Goal: Task Accomplishment & Management: Manage account settings

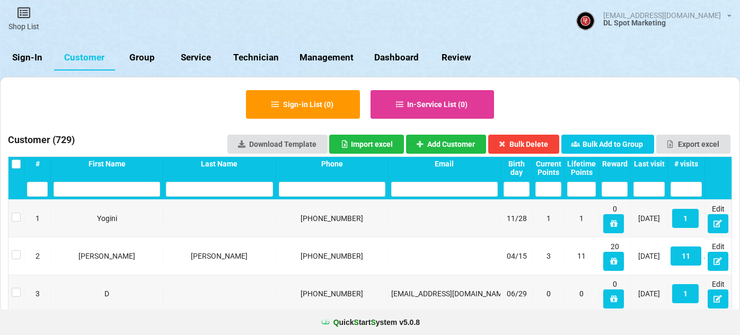
select select "25"
click at [92, 58] on link "Customer" at bounding box center [84, 57] width 61 height 25
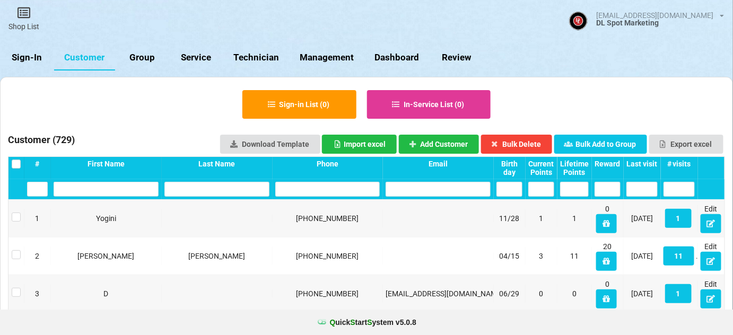
click at [649, 162] on div "Last visit" at bounding box center [641, 164] width 31 height 8
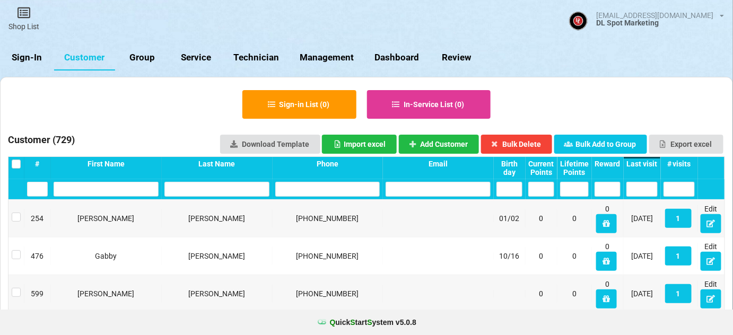
click at [648, 162] on div "Last visit" at bounding box center [641, 164] width 31 height 8
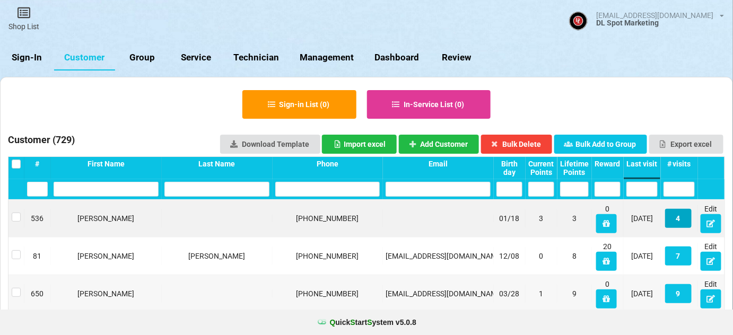
click at [676, 218] on button "4" at bounding box center [678, 218] width 27 height 19
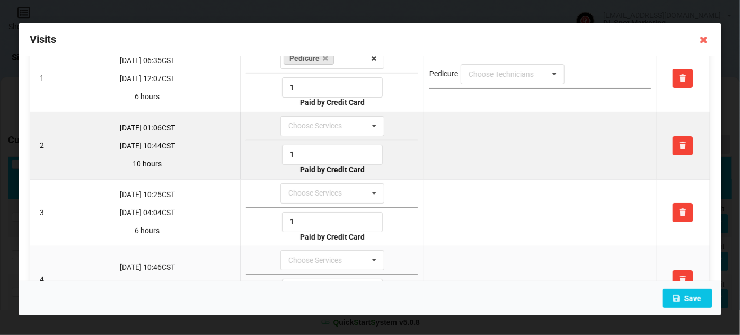
scroll to position [89, 0]
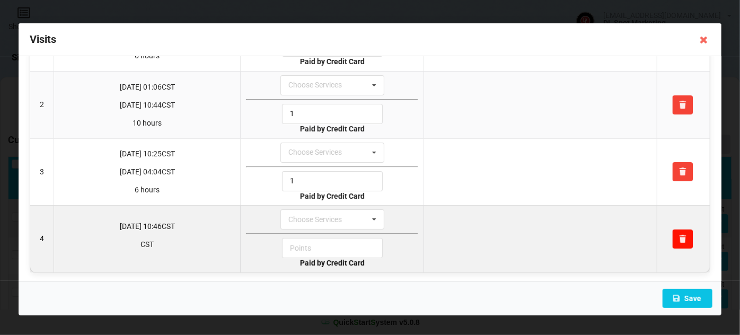
click at [679, 235] on icon at bounding box center [683, 238] width 9 height 6
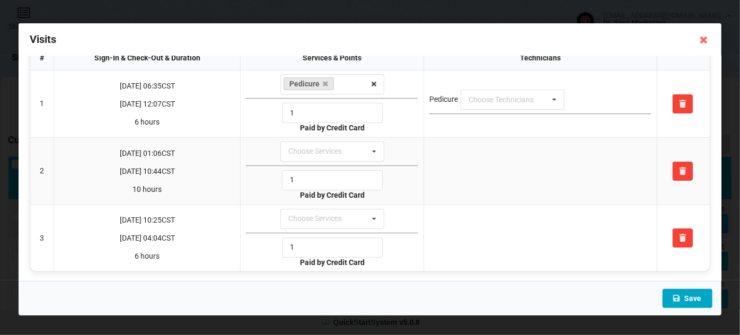
click at [689, 300] on button "Save" at bounding box center [688, 298] width 50 height 19
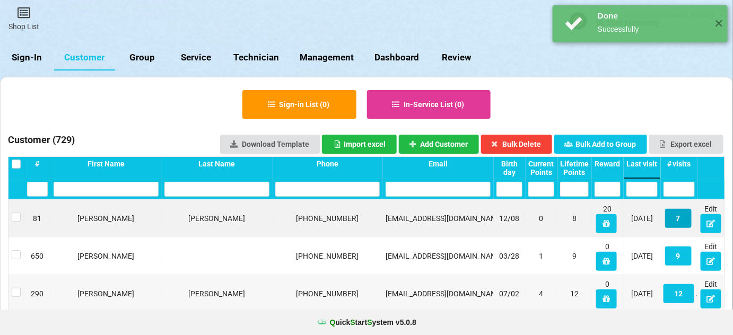
click at [680, 220] on button "7" at bounding box center [678, 218] width 27 height 19
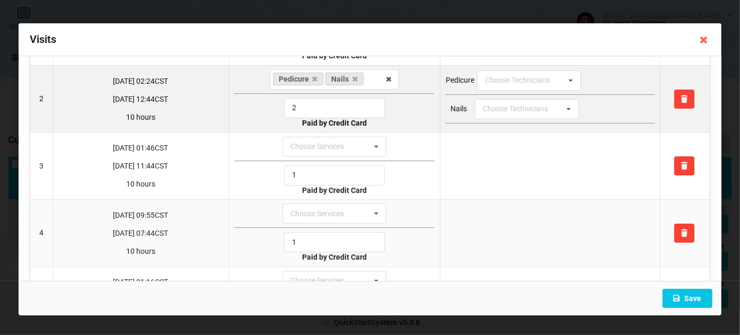
scroll to position [0, 0]
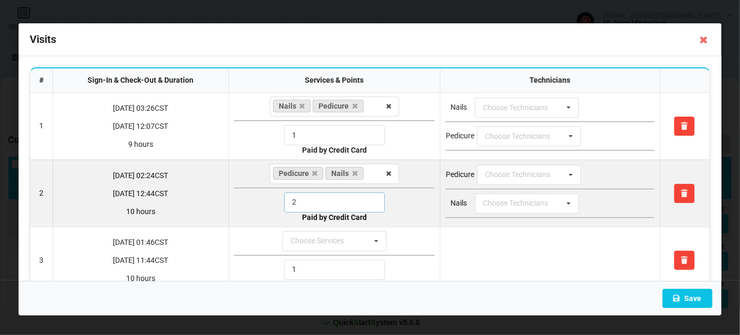
click at [318, 199] on input "2" at bounding box center [334, 203] width 101 height 20
drag, startPoint x: 297, startPoint y: 200, endPoint x: 278, endPoint y: 201, distance: 18.6
click at [278, 201] on div "2" at bounding box center [334, 203] width 200 height 20
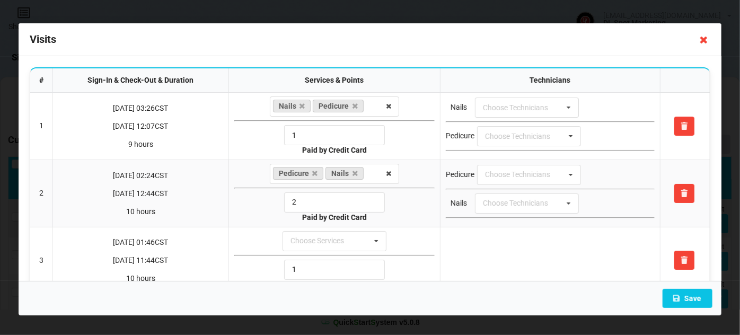
click at [703, 41] on icon at bounding box center [704, 39] width 17 height 17
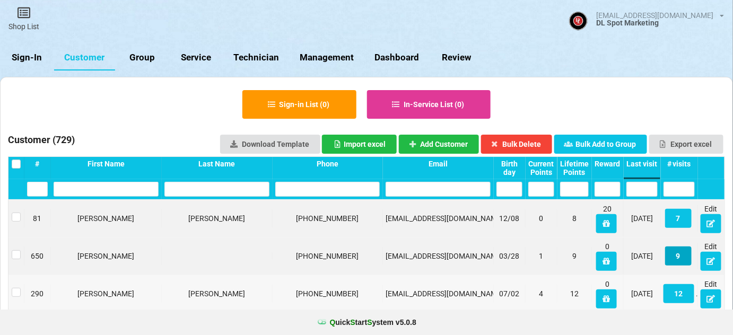
click at [678, 256] on button "9" at bounding box center [678, 256] width 27 height 19
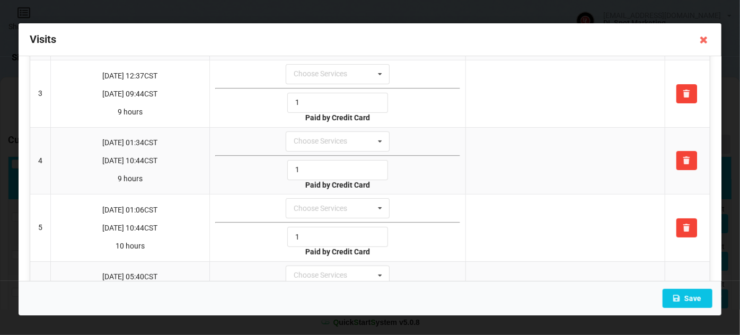
scroll to position [190, 0]
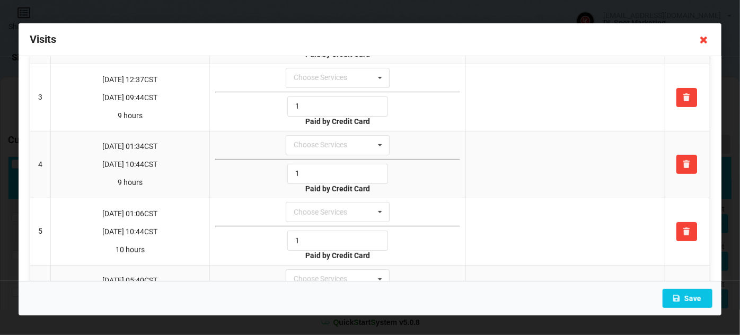
click at [707, 38] on icon at bounding box center [704, 39] width 17 height 17
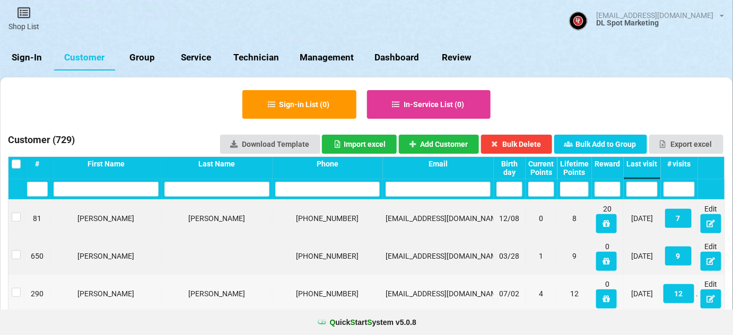
click at [24, 55] on link "Sign-In" at bounding box center [27, 57] width 54 height 25
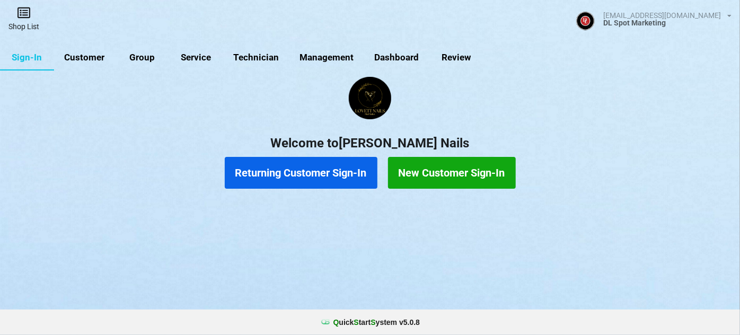
click at [23, 23] on link "Shop List" at bounding box center [24, 19] width 48 height 38
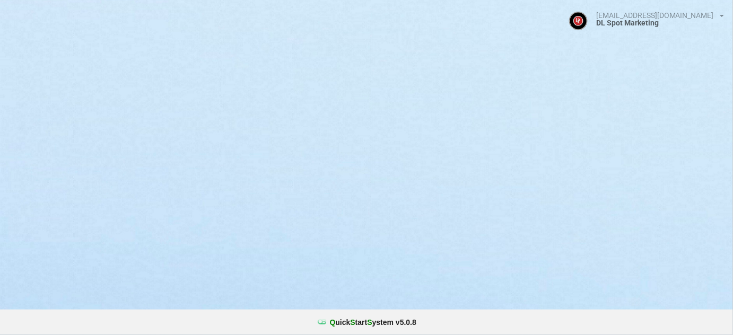
select select "25"
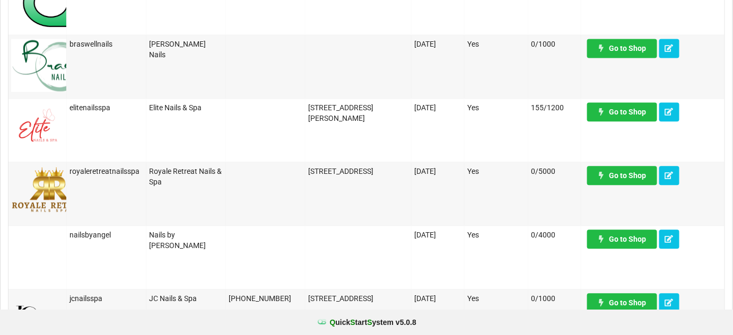
scroll to position [771, 0]
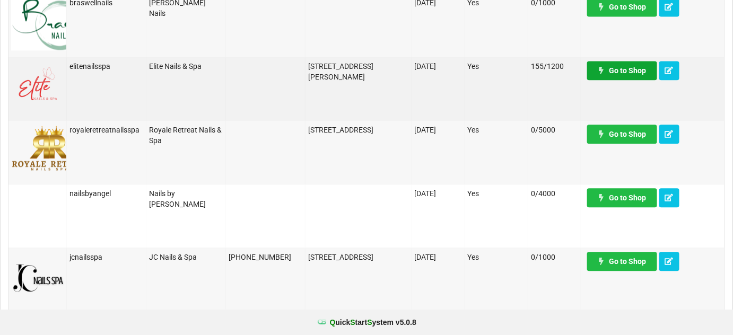
click at [631, 72] on link "Go to Shop" at bounding box center [622, 70] width 70 height 19
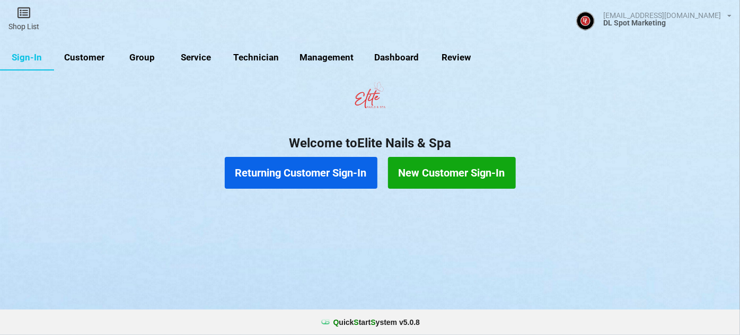
click at [81, 53] on link "Customer" at bounding box center [84, 57] width 61 height 25
select select "25"
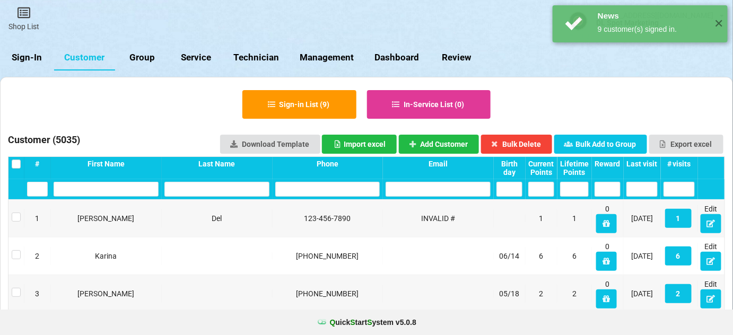
click at [641, 160] on div "Last visit" at bounding box center [641, 164] width 31 height 8
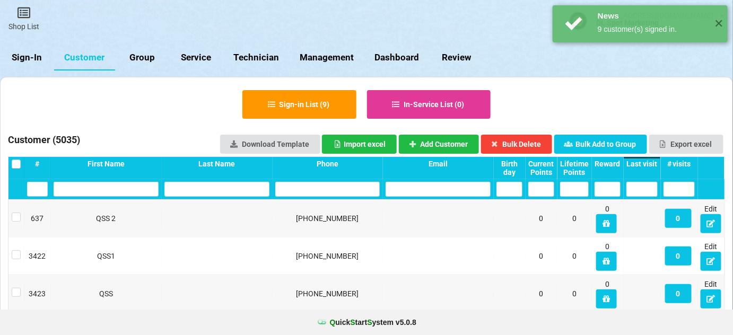
click at [641, 161] on div "Last visit" at bounding box center [641, 164] width 31 height 8
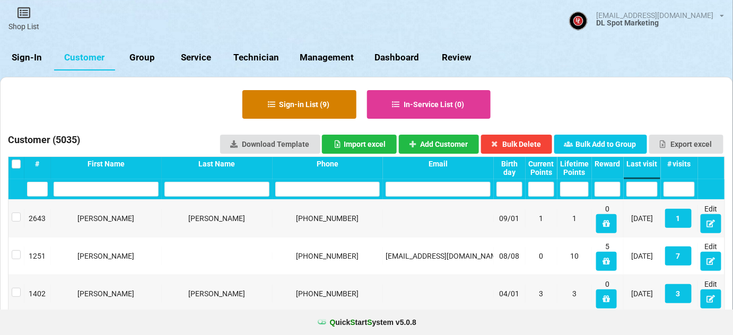
click at [287, 102] on button "Sign-in List ( 9 )" at bounding box center [299, 104] width 114 height 29
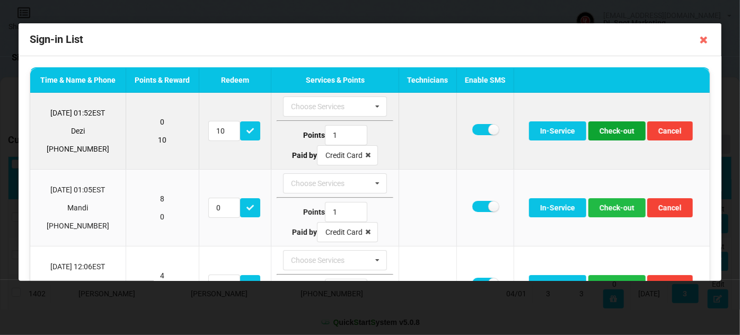
click at [620, 132] on button "Check-out" at bounding box center [617, 130] width 57 height 19
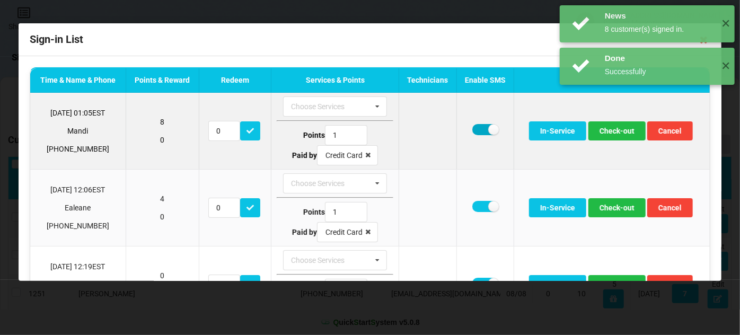
drag, startPoint x: 479, startPoint y: 131, endPoint x: 508, endPoint y: 135, distance: 28.4
click at [480, 131] on label at bounding box center [486, 129] width 26 height 11
checkbox input "false"
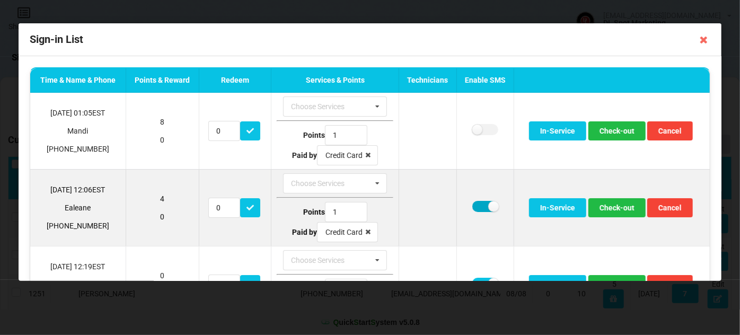
drag, startPoint x: 477, startPoint y: 204, endPoint x: 486, endPoint y: 204, distance: 9.0
click at [477, 204] on label at bounding box center [486, 206] width 26 height 11
checkbox input "false"
click at [617, 209] on button "Check-out" at bounding box center [617, 207] width 57 height 19
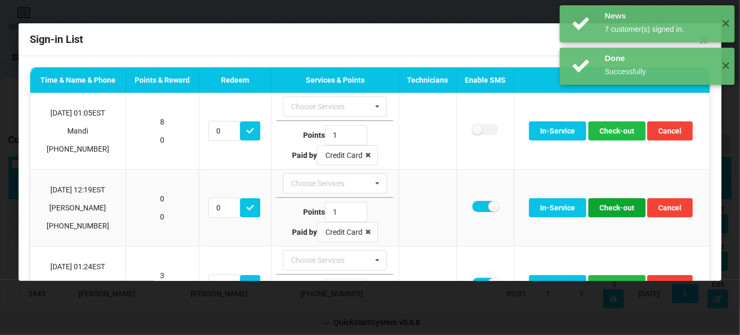
click at [617, 209] on button "Check-out" at bounding box center [617, 207] width 57 height 19
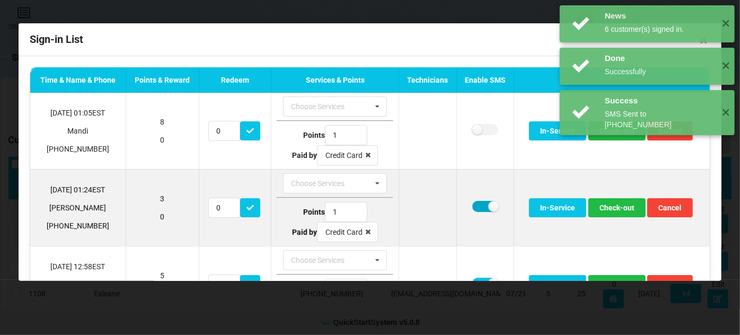
click at [485, 205] on label at bounding box center [486, 206] width 26 height 11
checkbox input "false"
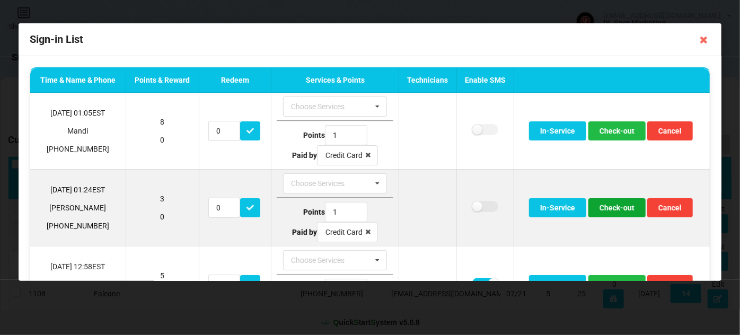
click at [612, 207] on button "Check-out" at bounding box center [617, 207] width 57 height 19
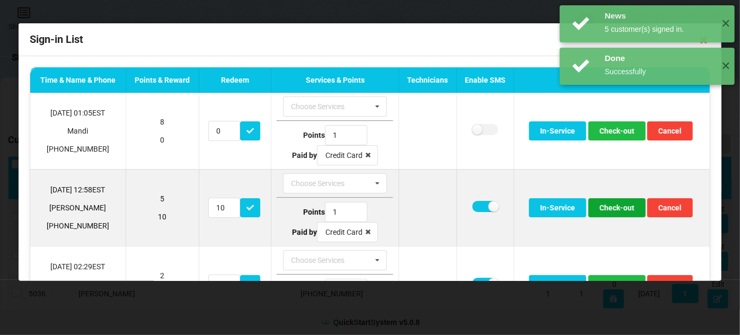
click at [610, 207] on button "Check-out" at bounding box center [617, 207] width 57 height 19
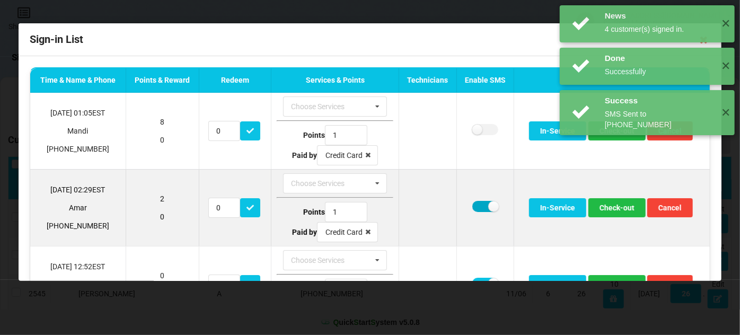
click at [480, 204] on label at bounding box center [486, 206] width 26 height 11
checkbox input "false"
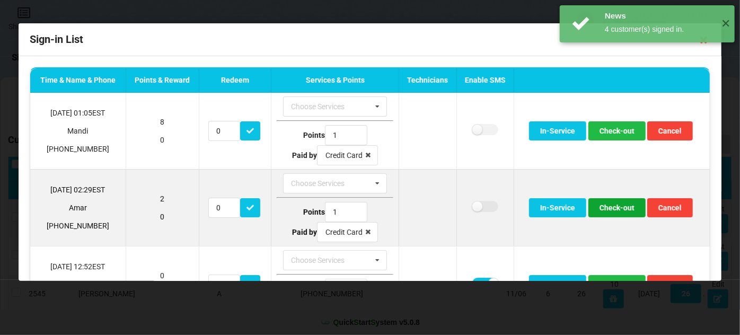
click at [621, 206] on button "Check-out" at bounding box center [617, 207] width 57 height 19
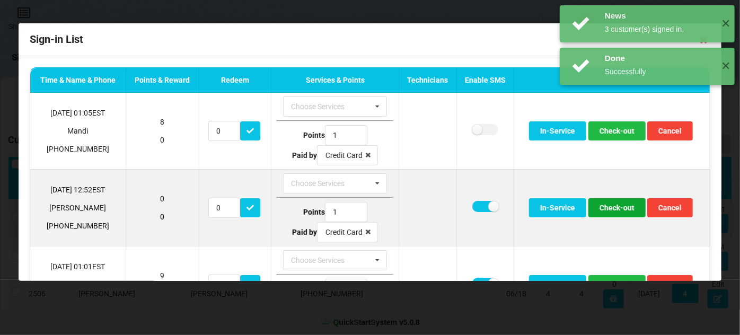
click at [612, 207] on button "Check-out" at bounding box center [617, 207] width 57 height 19
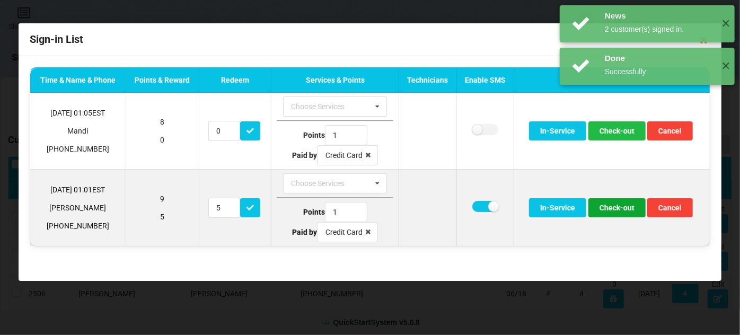
click at [612, 205] on button "Check-out" at bounding box center [617, 207] width 57 height 19
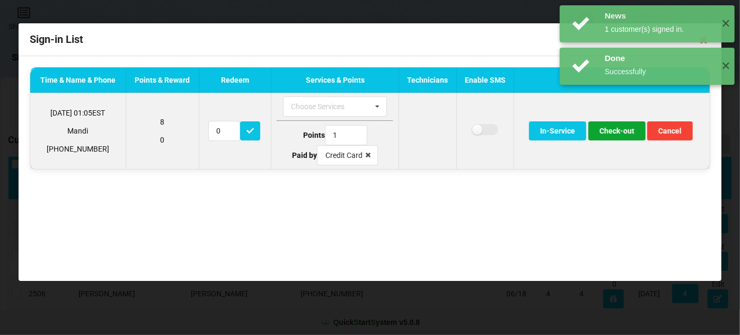
click at [619, 133] on button "Check-out" at bounding box center [617, 130] width 57 height 19
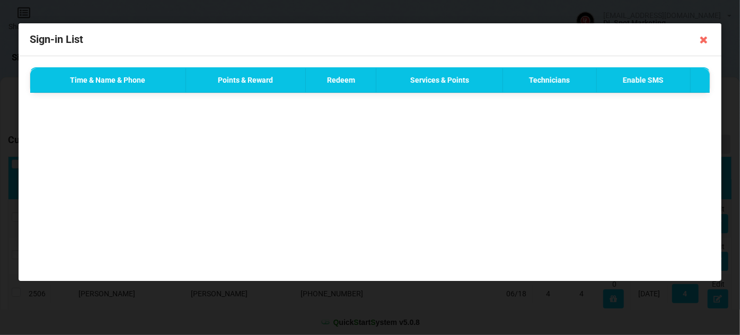
click at [703, 39] on icon at bounding box center [704, 39] width 17 height 17
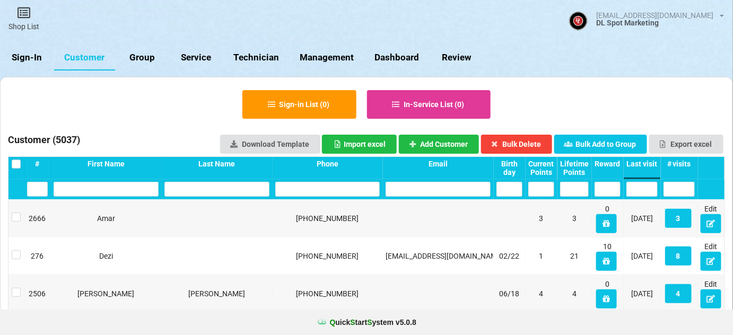
click at [32, 55] on link "Sign-In" at bounding box center [27, 57] width 54 height 25
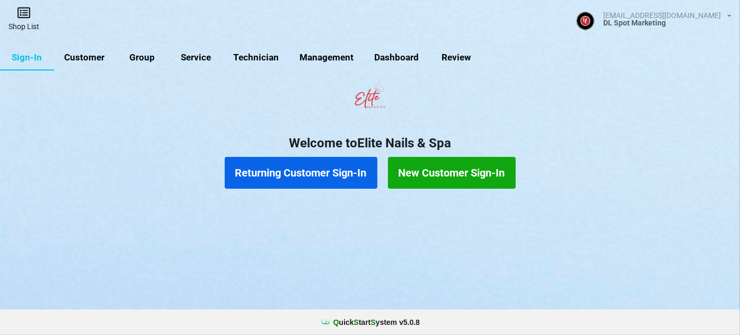
click at [21, 18] on icon at bounding box center [23, 12] width 15 height 13
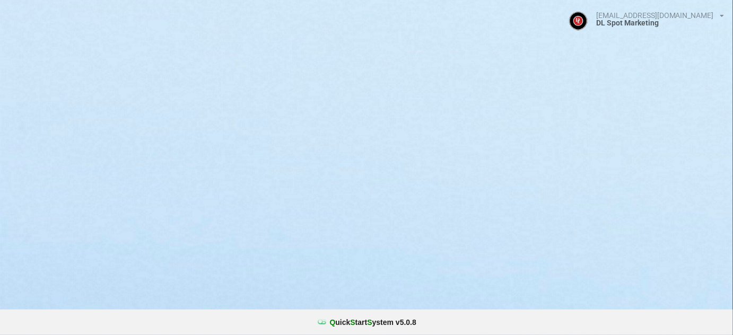
select select "25"
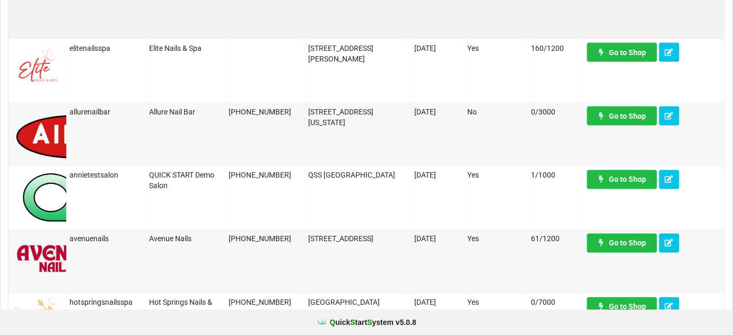
scroll to position [578, 0]
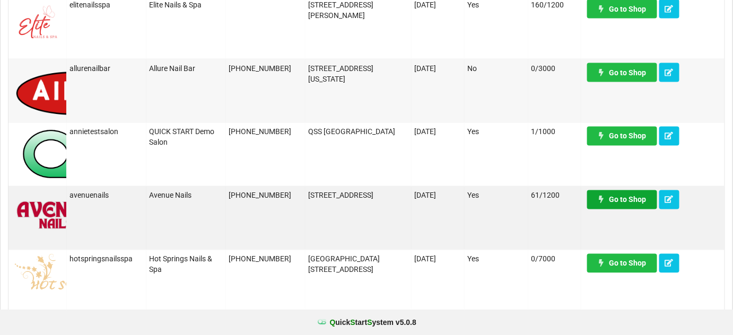
click at [630, 201] on link "Go to Shop" at bounding box center [622, 199] width 70 height 19
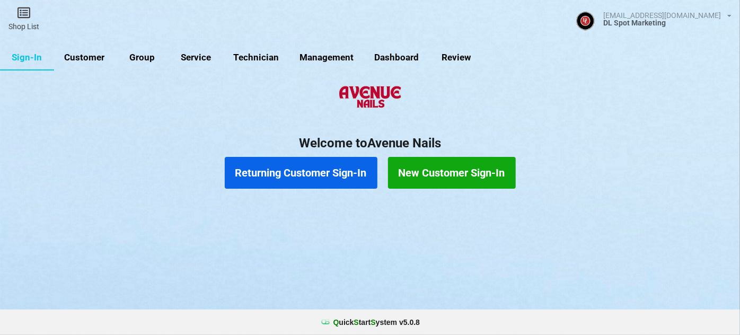
click at [85, 58] on link "Customer" at bounding box center [84, 57] width 61 height 25
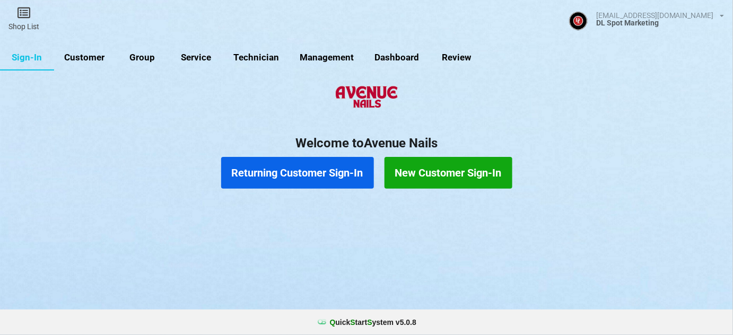
select select "25"
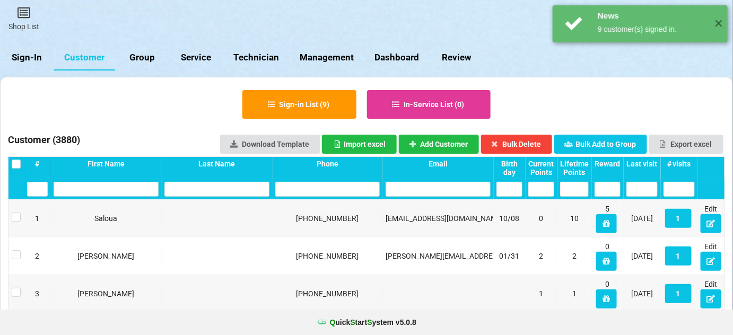
click at [639, 163] on div "Last visit" at bounding box center [641, 164] width 31 height 8
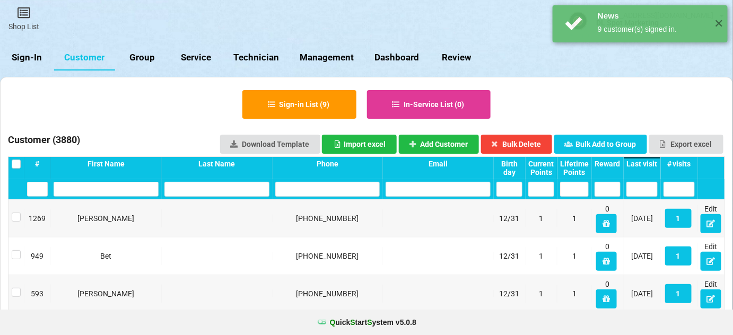
click at [639, 163] on div "Last visit" at bounding box center [641, 164] width 31 height 8
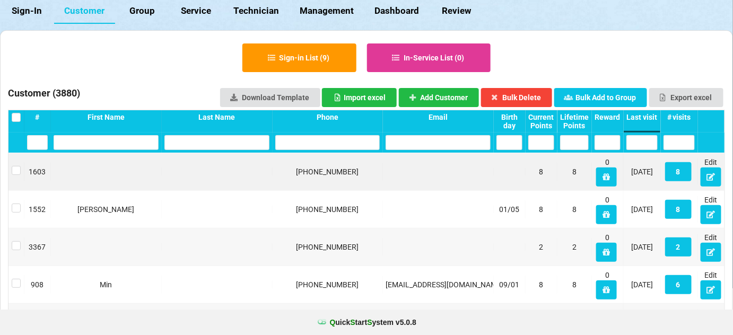
scroll to position [64, 0]
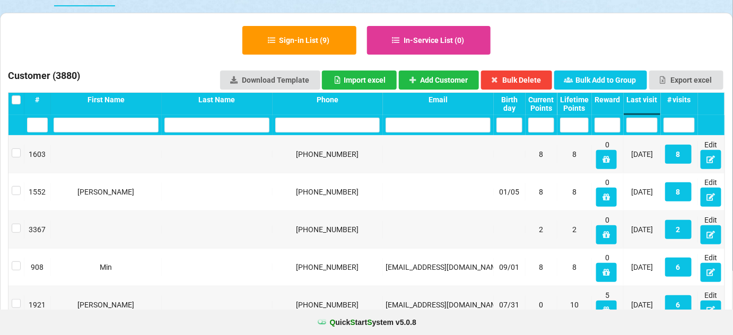
click at [646, 100] on div "Last visit" at bounding box center [641, 99] width 31 height 8
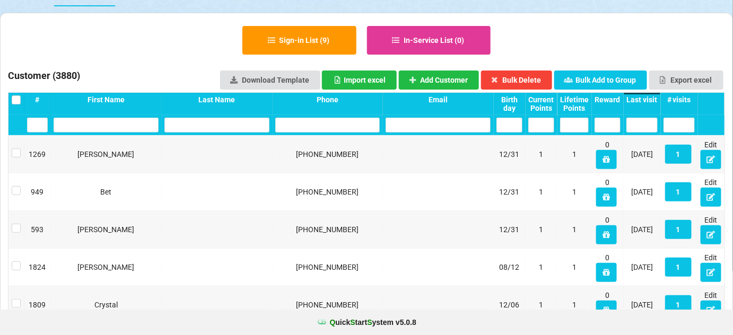
click at [646, 100] on div "Last visit" at bounding box center [641, 99] width 31 height 8
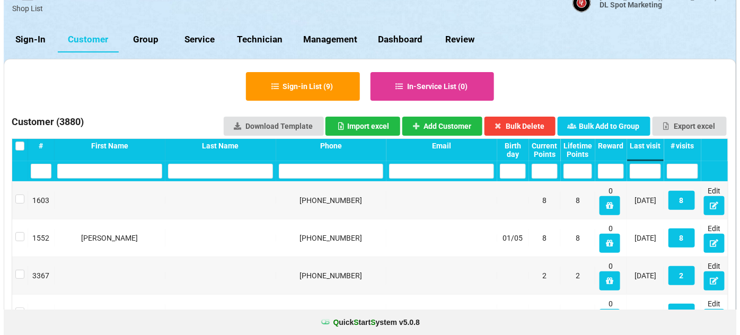
scroll to position [0, 0]
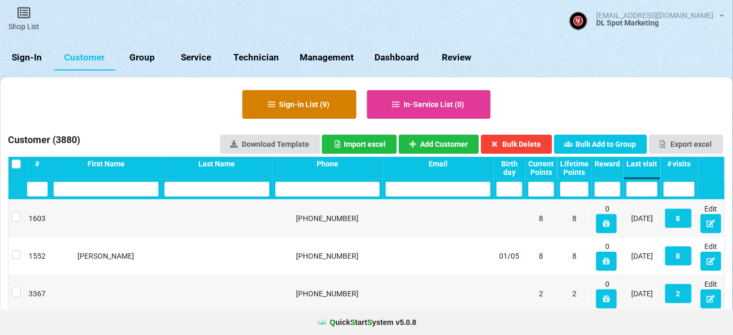
click at [303, 106] on button "Sign-in List ( 9 )" at bounding box center [299, 104] width 114 height 29
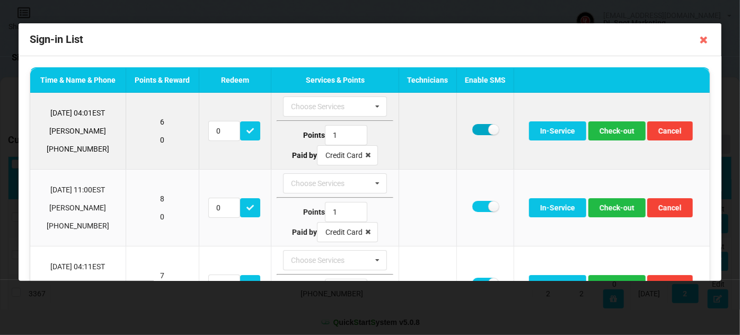
click at [475, 127] on label at bounding box center [486, 129] width 26 height 11
checkbox input "false"
click at [623, 133] on button "Check-out" at bounding box center [617, 130] width 57 height 19
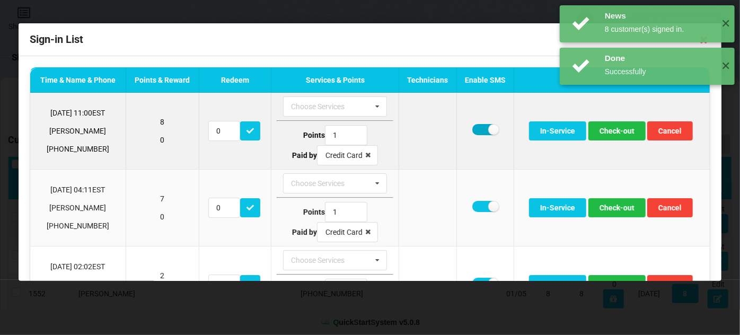
drag, startPoint x: 472, startPoint y: 129, endPoint x: 492, endPoint y: 132, distance: 19.7
click at [473, 129] on label at bounding box center [486, 129] width 26 height 11
checkbox input "false"
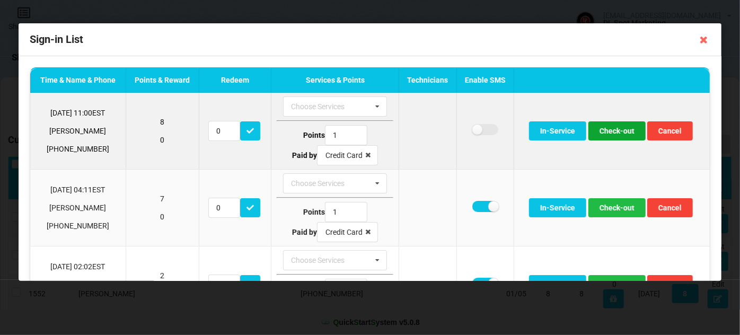
click at [621, 133] on button "Check-out" at bounding box center [617, 130] width 57 height 19
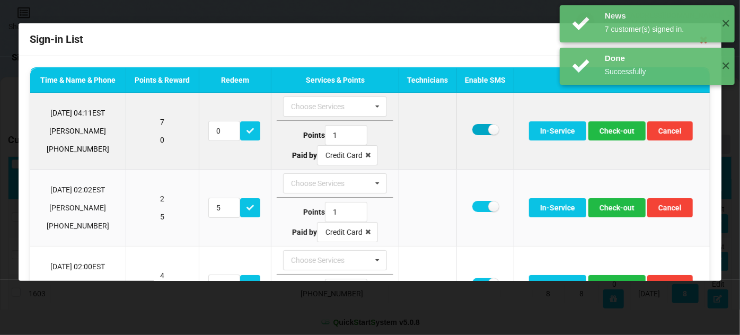
click at [473, 129] on label at bounding box center [486, 129] width 26 height 11
checkbox input "false"
click at [612, 129] on button "Check-out" at bounding box center [617, 130] width 57 height 19
click at [613, 131] on button "Check-out" at bounding box center [617, 130] width 57 height 19
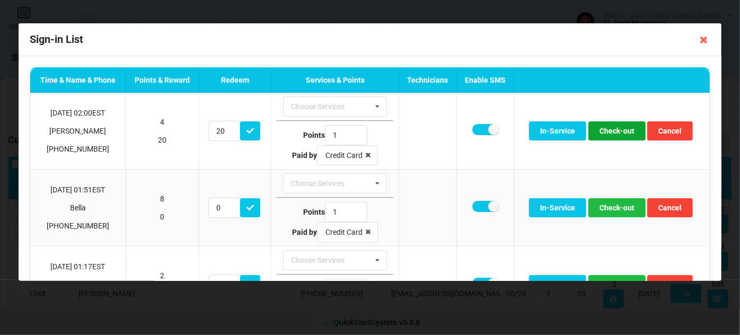
click at [612, 132] on button "Check-out" at bounding box center [617, 130] width 57 height 19
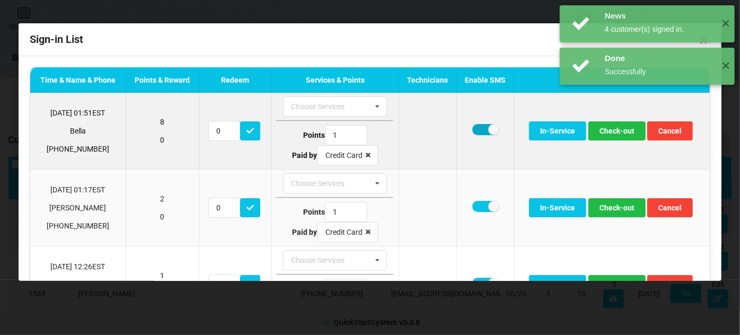
click at [476, 130] on label at bounding box center [486, 129] width 26 height 11
checkbox input "false"
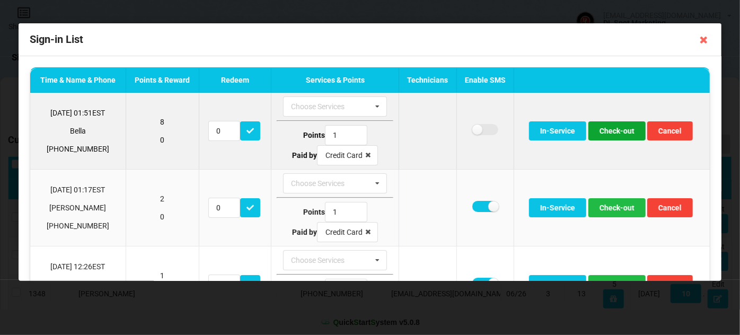
click at [617, 132] on button "Check-out" at bounding box center [617, 130] width 57 height 19
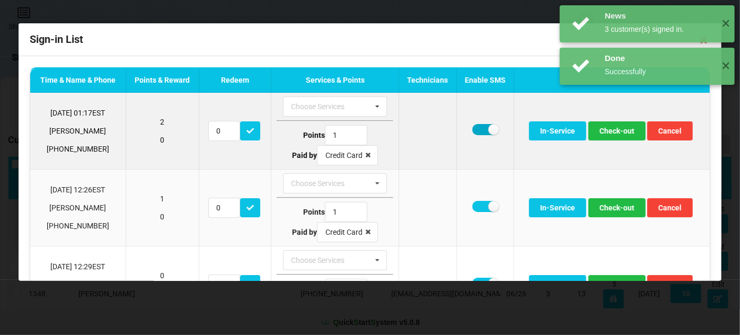
click at [479, 128] on label at bounding box center [486, 129] width 26 height 11
checkbox input "false"
click at [623, 137] on button "Check-out" at bounding box center [617, 130] width 57 height 19
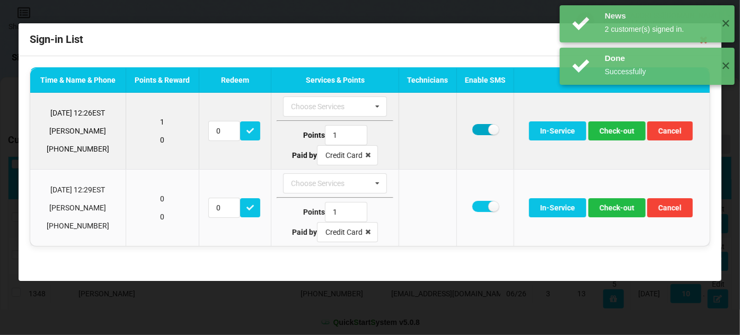
drag, startPoint x: 478, startPoint y: 131, endPoint x: 505, endPoint y: 129, distance: 26.6
click at [478, 130] on label at bounding box center [486, 129] width 26 height 11
checkbox input "false"
click at [615, 127] on button "Check-out" at bounding box center [617, 130] width 57 height 19
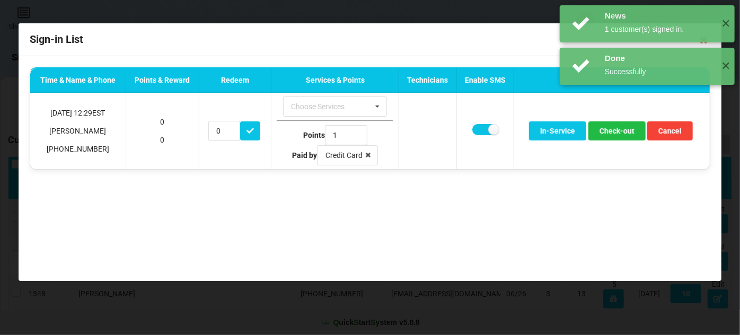
click at [626, 135] on div "Done Successfully ✕" at bounding box center [647, 151] width 175 height 37
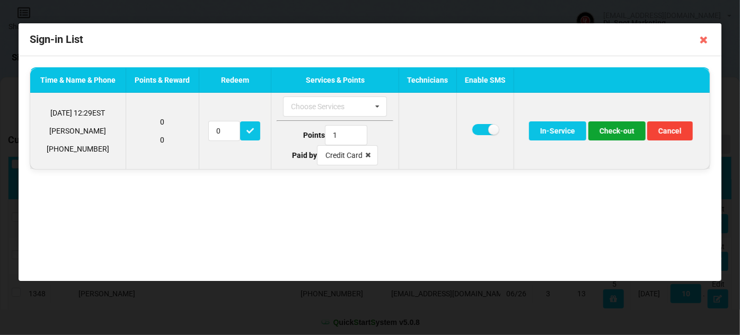
click at [623, 130] on button "Check-out" at bounding box center [617, 130] width 57 height 19
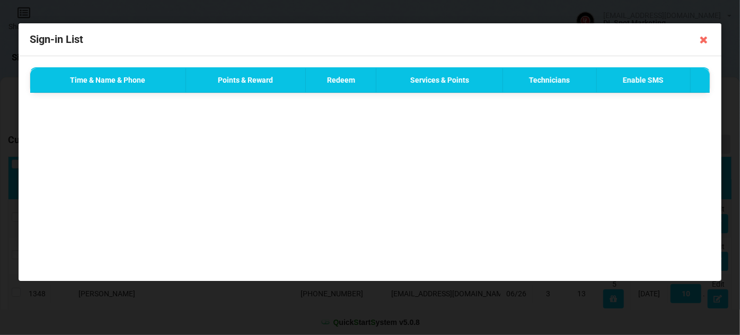
drag, startPoint x: 676, startPoint y: 117, endPoint x: 688, endPoint y: 97, distance: 23.4
click at [676, 114] on div "Time & Name & Phone Points & Reward Redeem Services & Points Technicians Enable…" at bounding box center [370, 168] width 703 height 225
click at [704, 41] on div "Done Successfully ✕" at bounding box center [647, 23] width 175 height 37
drag, startPoint x: 652, startPoint y: 179, endPoint x: 661, endPoint y: 165, distance: 16.6
click at [653, 174] on div "Time & Name & Phone Points & Reward Redeem Services & Points Technicians Enable…" at bounding box center [370, 168] width 703 height 225
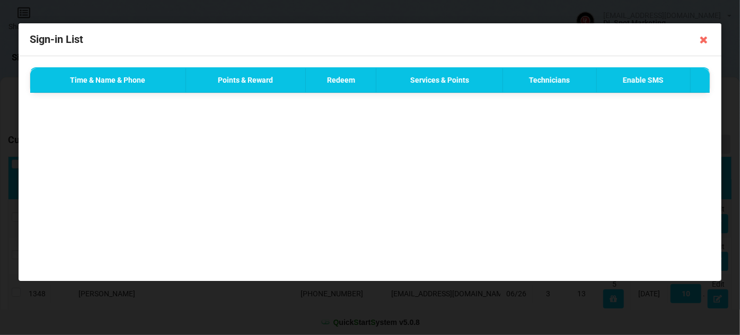
click at [704, 40] on div "Done Successfully ✕" at bounding box center [647, 23] width 175 height 37
drag, startPoint x: 605, startPoint y: 180, endPoint x: 634, endPoint y: 154, distance: 38.7
click at [605, 179] on div "Time & Name & Phone Points & Reward Redeem Services & Points Technicians Enable…" at bounding box center [370, 168] width 703 height 225
click at [704, 39] on icon at bounding box center [704, 39] width 17 height 17
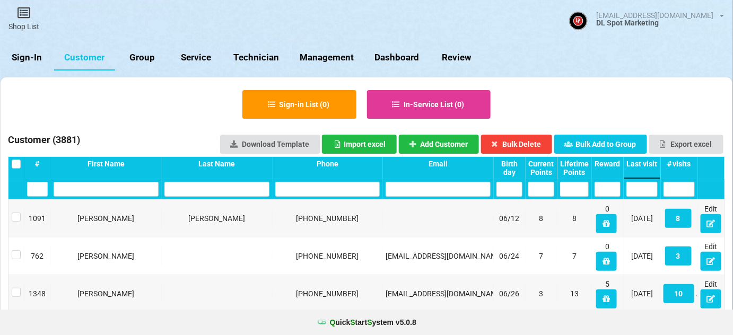
click at [25, 57] on link "Sign-In" at bounding box center [27, 57] width 54 height 25
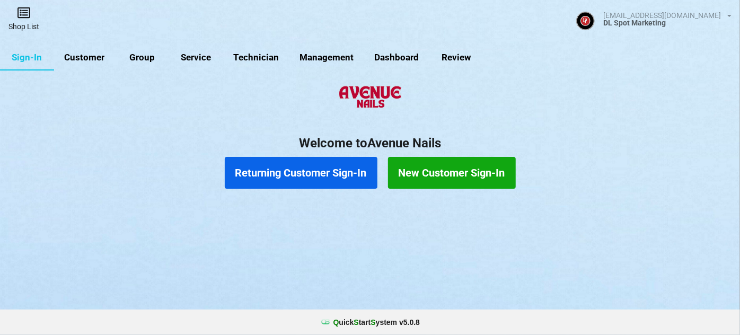
click at [15, 12] on link "Shop List" at bounding box center [24, 19] width 48 height 38
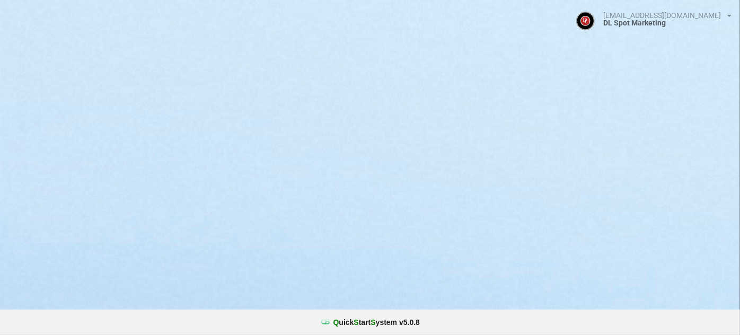
select select "25"
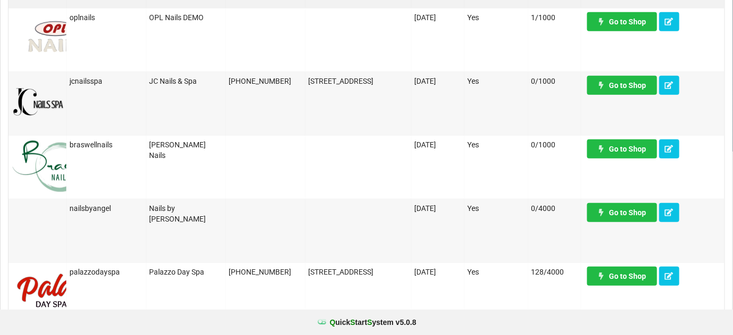
scroll to position [257, 0]
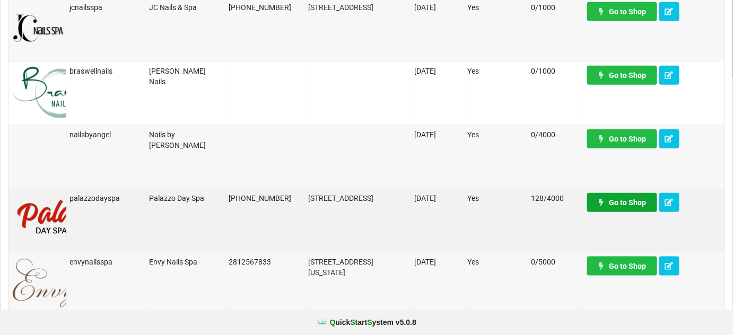
click at [625, 199] on link "Go to Shop" at bounding box center [622, 202] width 70 height 19
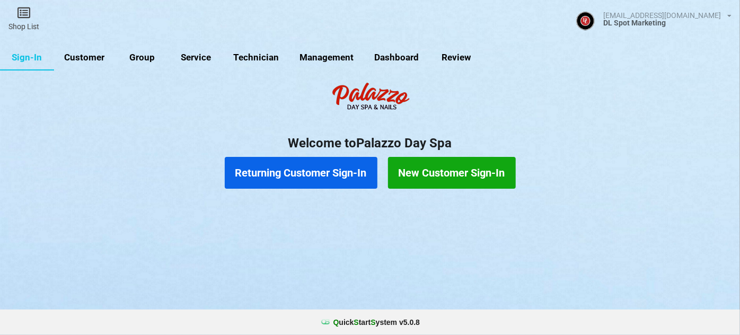
click at [369, 167] on link "Customer" at bounding box center [369, 167] width 1 height 0
select select "25"
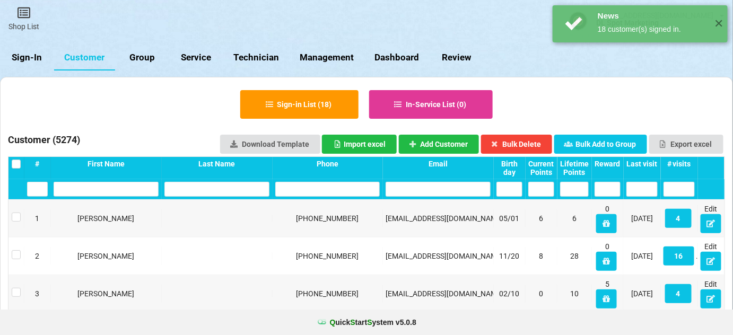
click at [543, 163] on div "Last visit" at bounding box center [532, 165] width 19 height 5
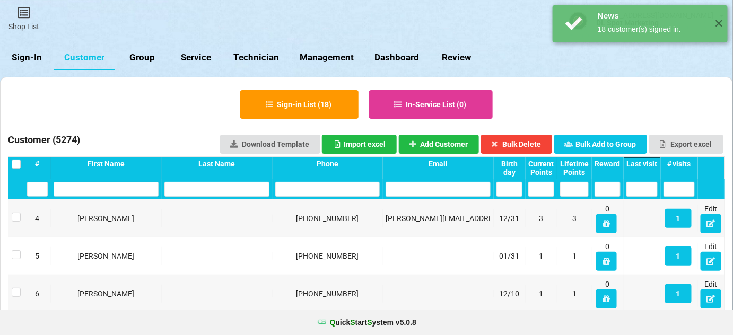
click at [543, 163] on div "Last visit" at bounding box center [532, 165] width 19 height 5
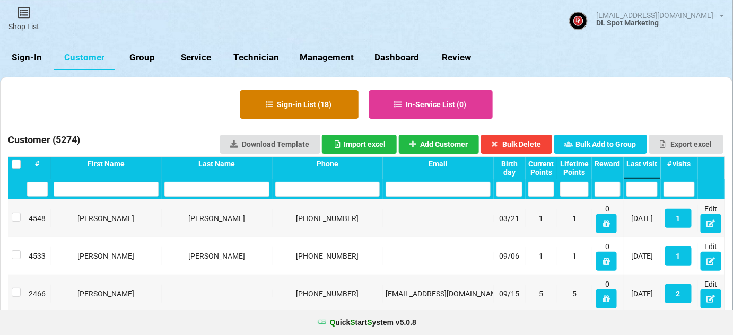
click at [365, 167] on button "Sign-in List ( 18 )" at bounding box center [365, 167] width 1 height 0
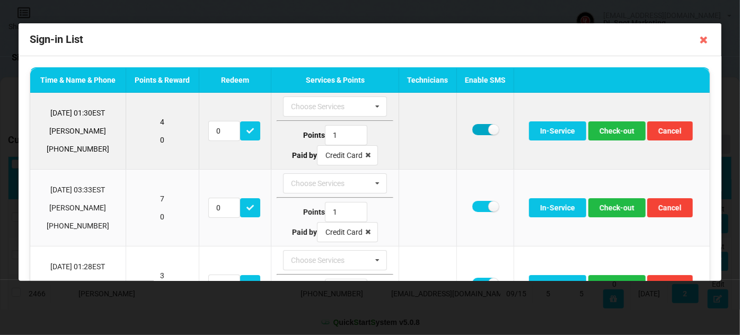
click at [475, 129] on label at bounding box center [486, 129] width 26 height 11
checkbox input "false"
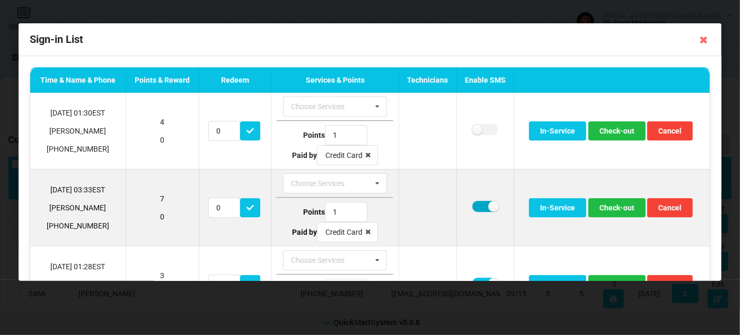
click at [476, 204] on label at bounding box center [486, 206] width 26 height 11
checkbox input "false"
click at [612, 207] on button "Check-out" at bounding box center [617, 207] width 57 height 19
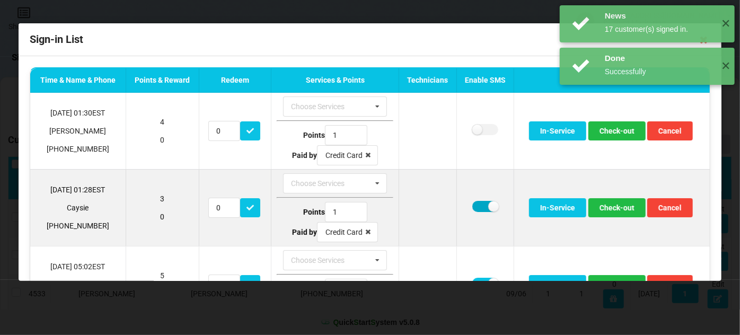
click at [478, 207] on label at bounding box center [486, 206] width 26 height 11
checkbox input "false"
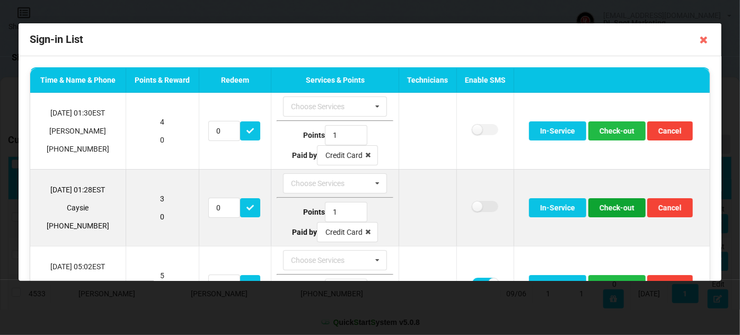
click at [610, 211] on button "Check-out" at bounding box center [617, 207] width 57 height 19
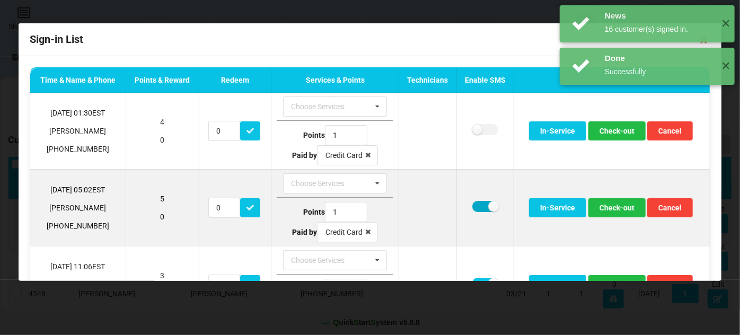
click at [476, 203] on label at bounding box center [486, 206] width 26 height 11
checkbox input "false"
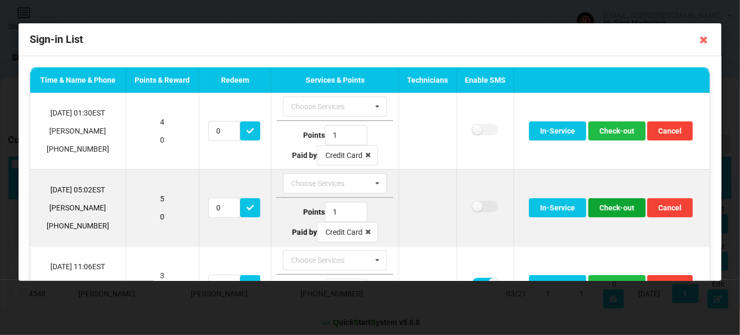
click at [610, 205] on button "Check-out" at bounding box center [617, 207] width 57 height 19
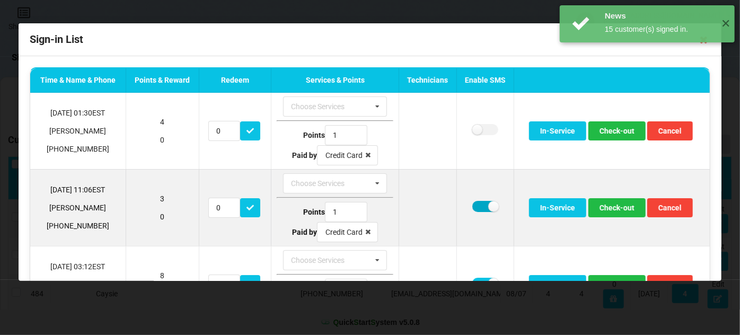
click at [478, 201] on label at bounding box center [486, 206] width 26 height 11
checkbox input "false"
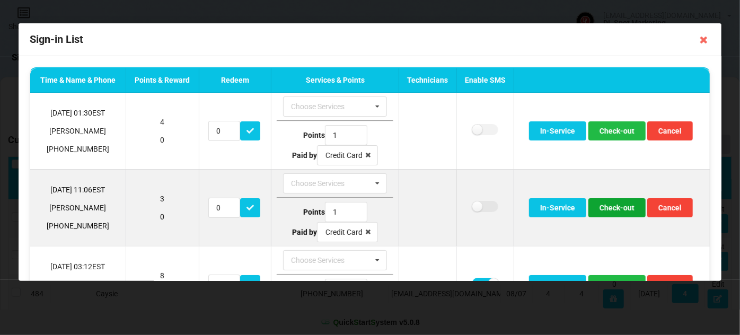
click at [610, 205] on button "Check-out" at bounding box center [617, 207] width 57 height 19
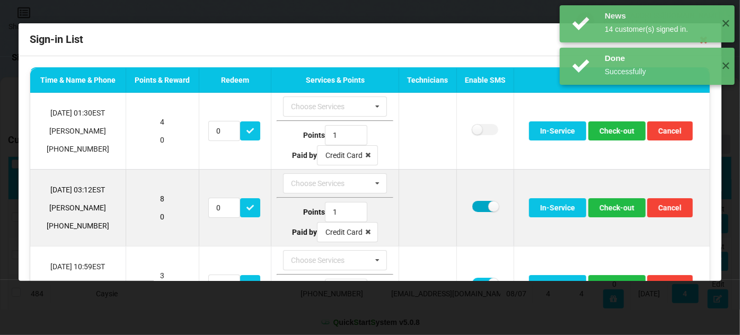
click at [480, 206] on label at bounding box center [486, 206] width 26 height 11
checkbox input "false"
click at [613, 208] on button "Check-out" at bounding box center [617, 207] width 57 height 19
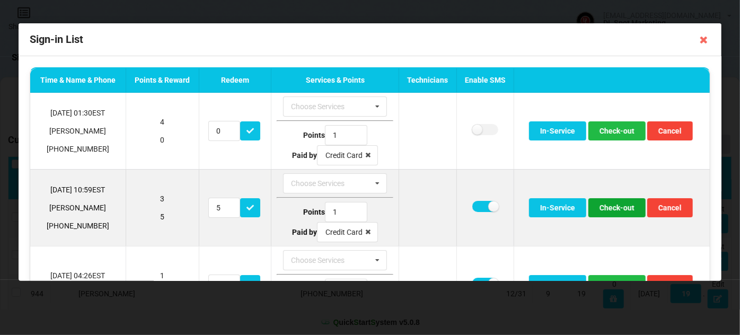
click at [606, 206] on button "Check-out" at bounding box center [617, 207] width 57 height 19
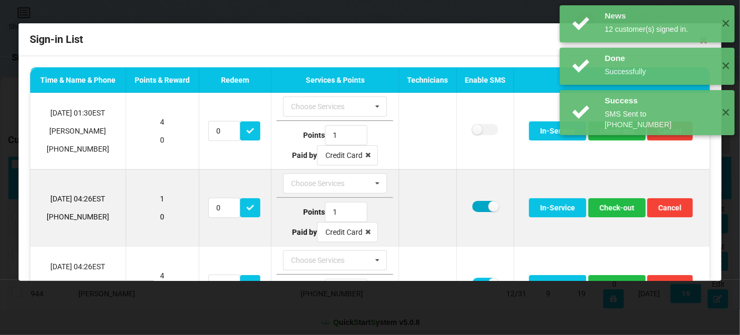
click at [478, 206] on label at bounding box center [486, 206] width 26 height 11
checkbox input "false"
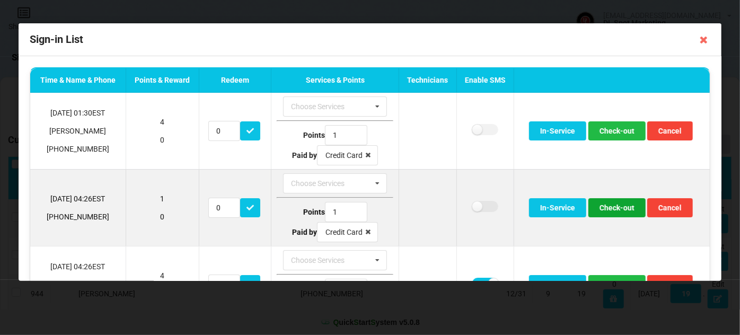
click at [619, 211] on button "Check-out" at bounding box center [617, 207] width 57 height 19
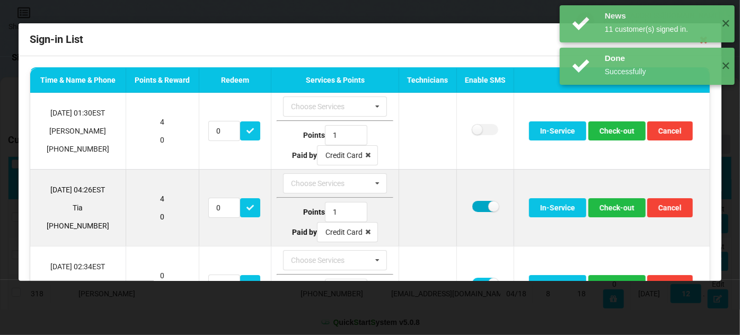
drag, startPoint x: 476, startPoint y: 206, endPoint x: 490, endPoint y: 207, distance: 13.9
click at [476, 206] on label at bounding box center [486, 206] width 26 height 11
checkbox input "false"
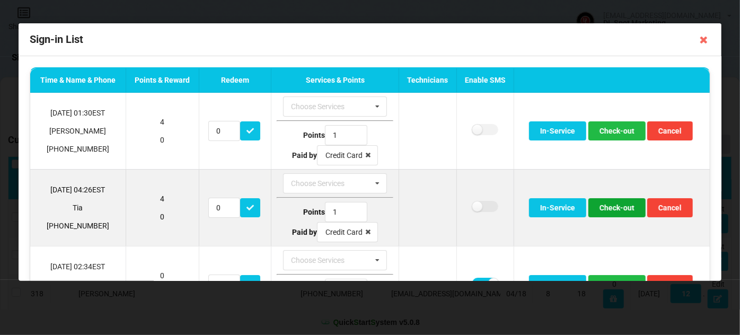
click at [604, 207] on button "Check-out" at bounding box center [617, 207] width 57 height 19
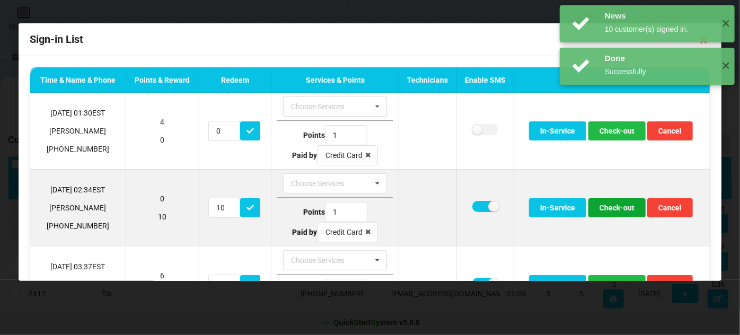
click at [615, 209] on button "Check-out" at bounding box center [617, 207] width 57 height 19
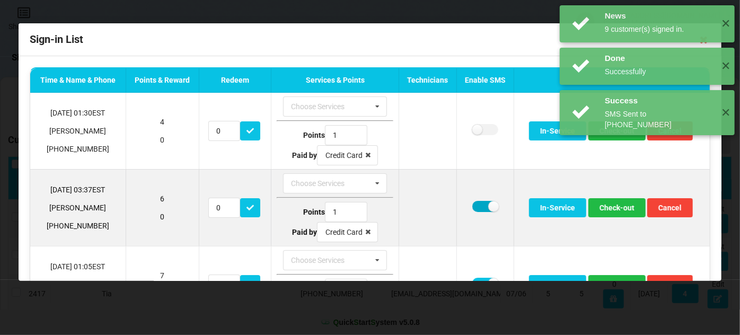
click at [473, 205] on label at bounding box center [486, 206] width 26 height 11
checkbox input "false"
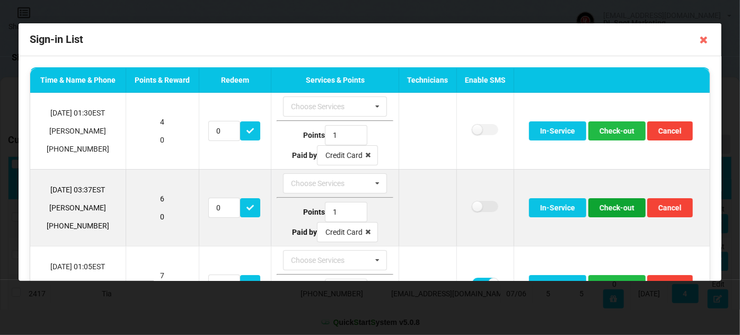
click at [616, 207] on button "Check-out" at bounding box center [617, 207] width 57 height 19
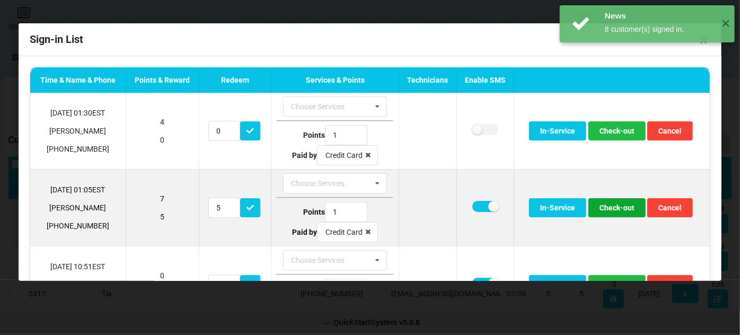
click at [612, 209] on button "Check-out" at bounding box center [617, 207] width 57 height 19
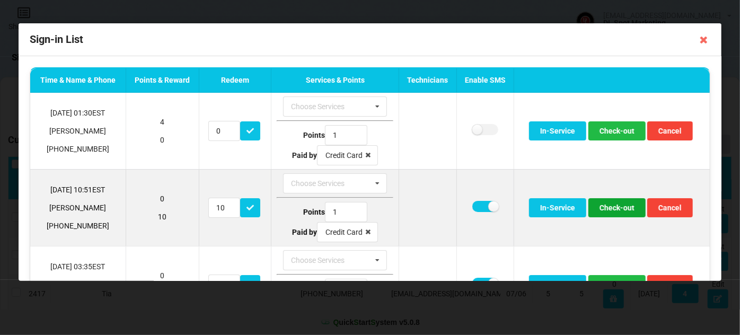
click at [614, 209] on button "Check-out" at bounding box center [617, 207] width 57 height 19
click at [627, 206] on button "Check-out" at bounding box center [617, 207] width 57 height 19
click at [618, 211] on button "Check-out" at bounding box center [617, 207] width 57 height 19
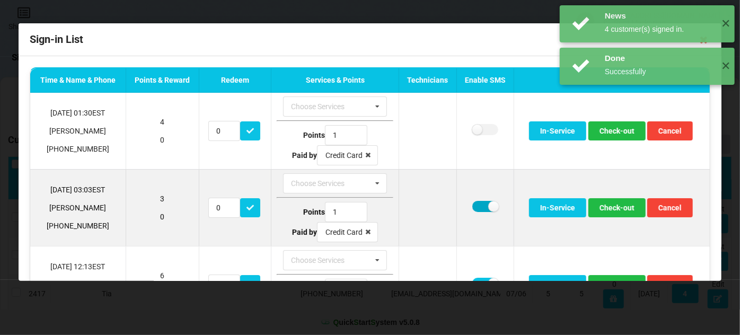
drag, startPoint x: 480, startPoint y: 204, endPoint x: 492, endPoint y: 207, distance: 11.6
click at [480, 204] on label at bounding box center [486, 206] width 26 height 11
checkbox input "false"
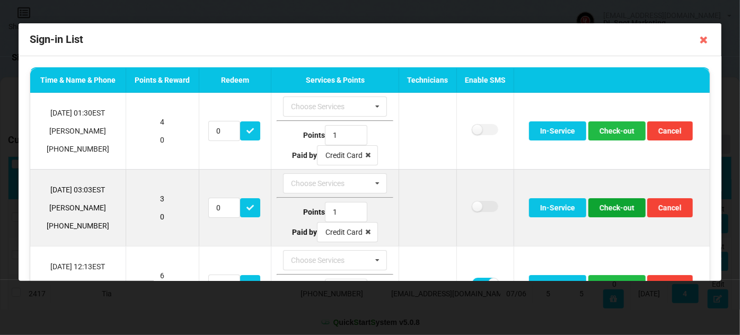
click at [616, 209] on button "Check-out" at bounding box center [617, 207] width 57 height 19
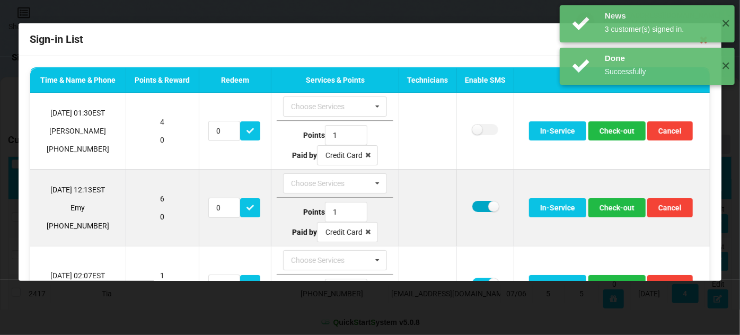
click at [478, 203] on label at bounding box center [486, 206] width 26 height 11
checkbox input "false"
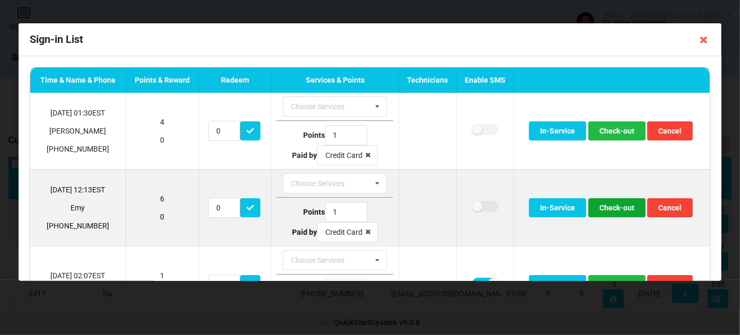
click at [615, 210] on button "Check-out" at bounding box center [617, 207] width 57 height 19
